Goal: Task Accomplishment & Management: Manage account settings

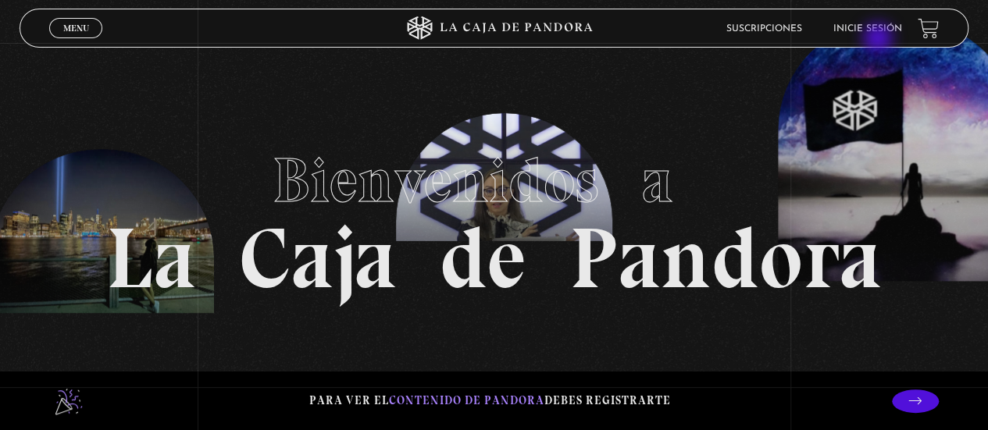
click at [878, 38] on li "Inicie sesión" at bounding box center [867, 28] width 69 height 24
click at [870, 26] on link "Inicie sesión" at bounding box center [867, 28] width 69 height 9
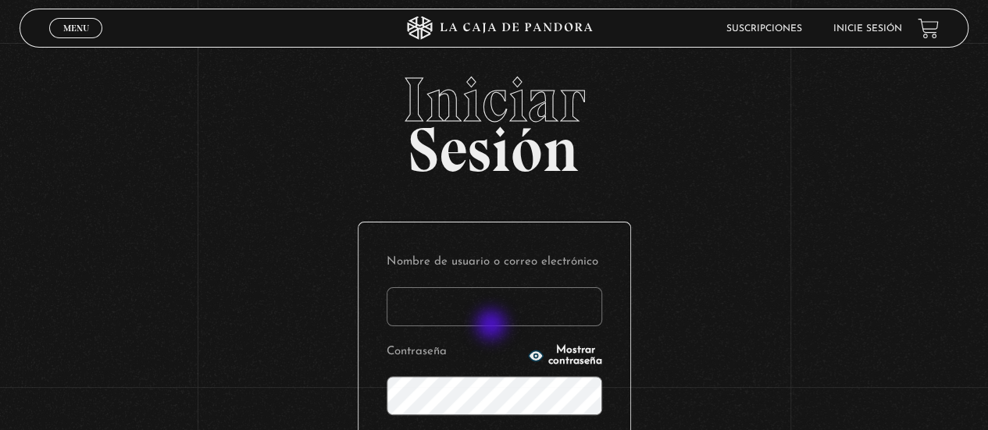
click at [493, 312] on input "Nombre de usuario o correo electrónico" at bounding box center [493, 306] width 215 height 39
